Goal: Find specific page/section: Find specific page/section

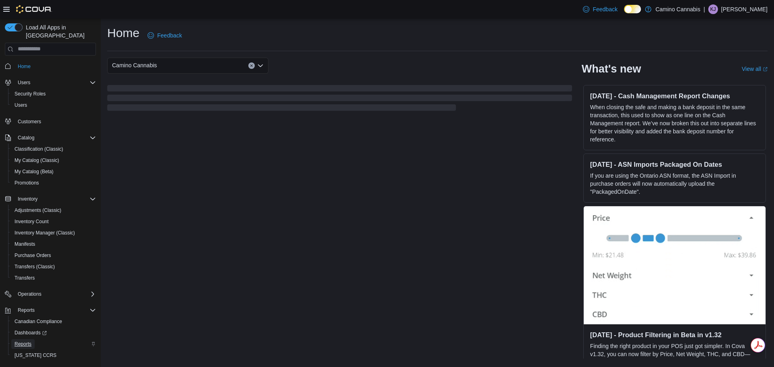
click at [34, 340] on link "Reports" at bounding box center [22, 345] width 23 height 10
